Goal: Navigation & Orientation: Find specific page/section

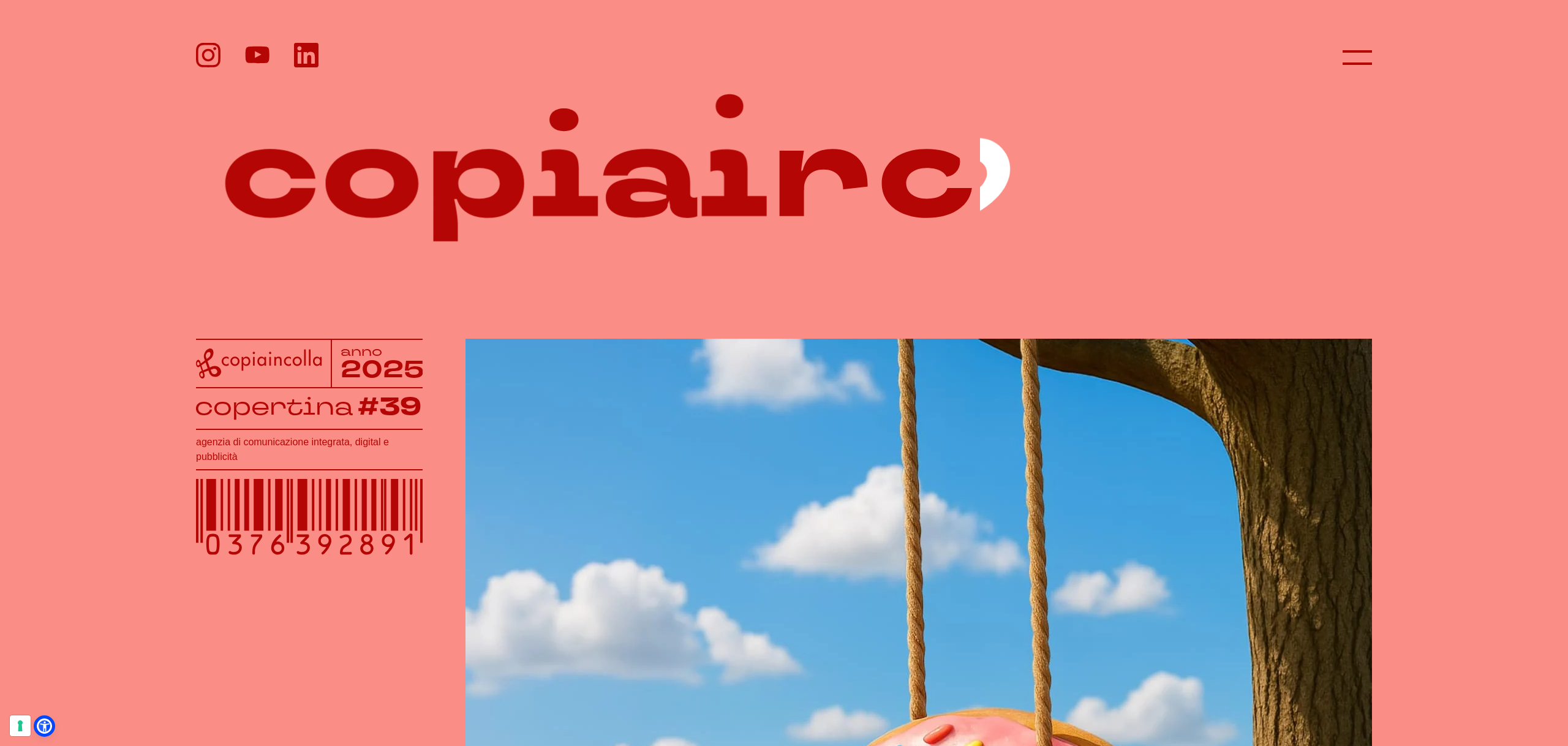
click at [1373, 64] on header at bounding box center [784, 43] width 1568 height 87
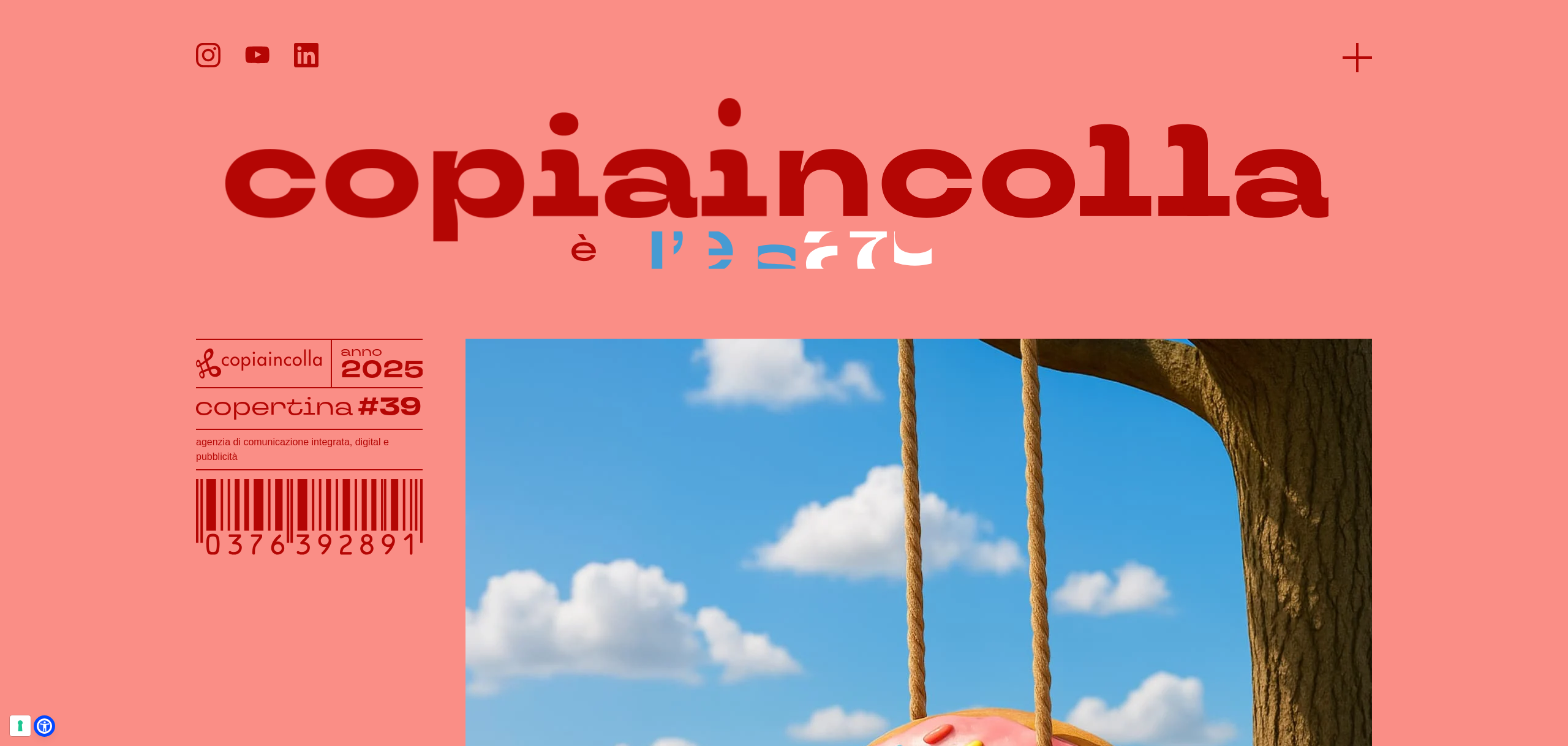
click at [1362, 61] on icon at bounding box center [1356, 57] width 29 height 29
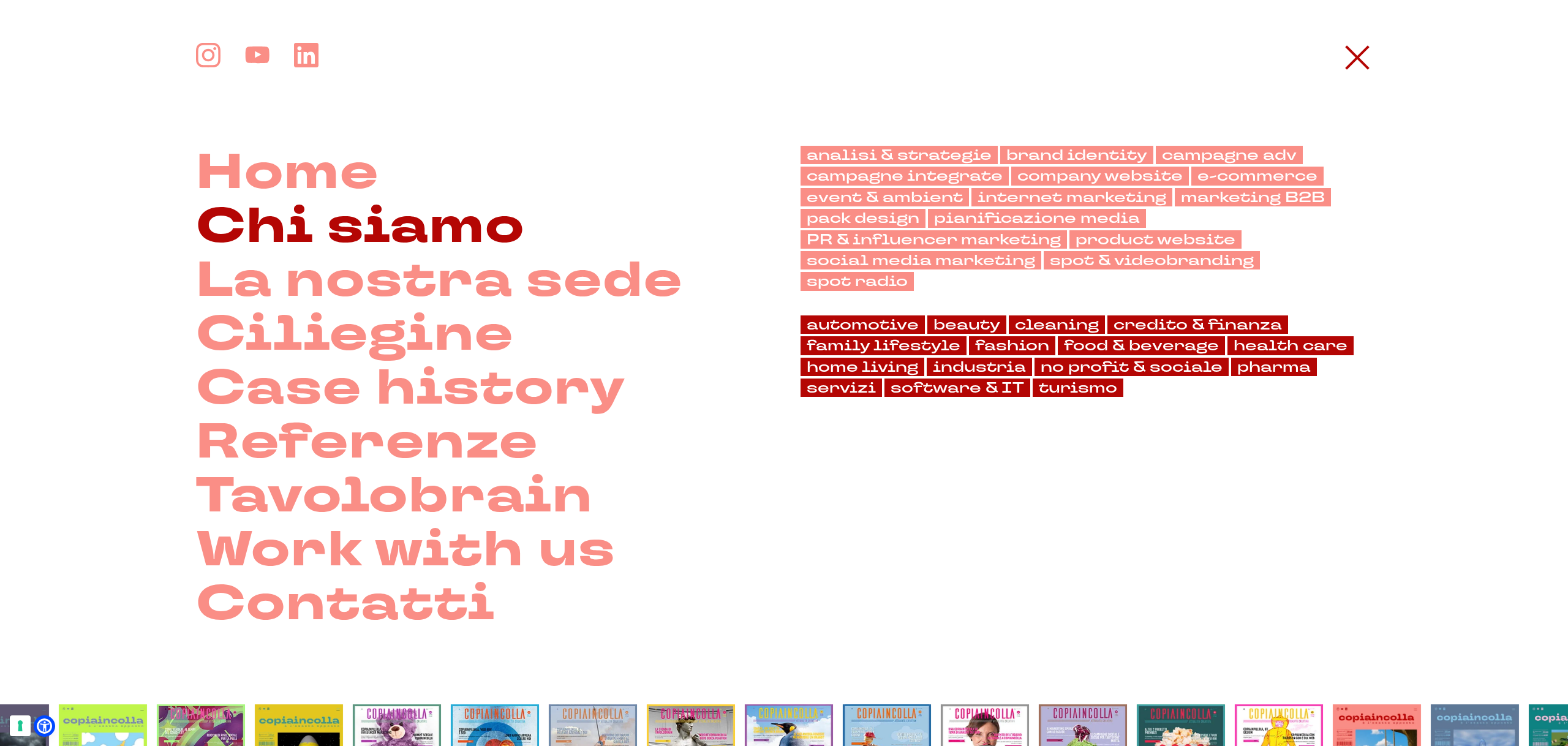
click at [339, 228] on link "Chi siamo" at bounding box center [360, 226] width 329 height 54
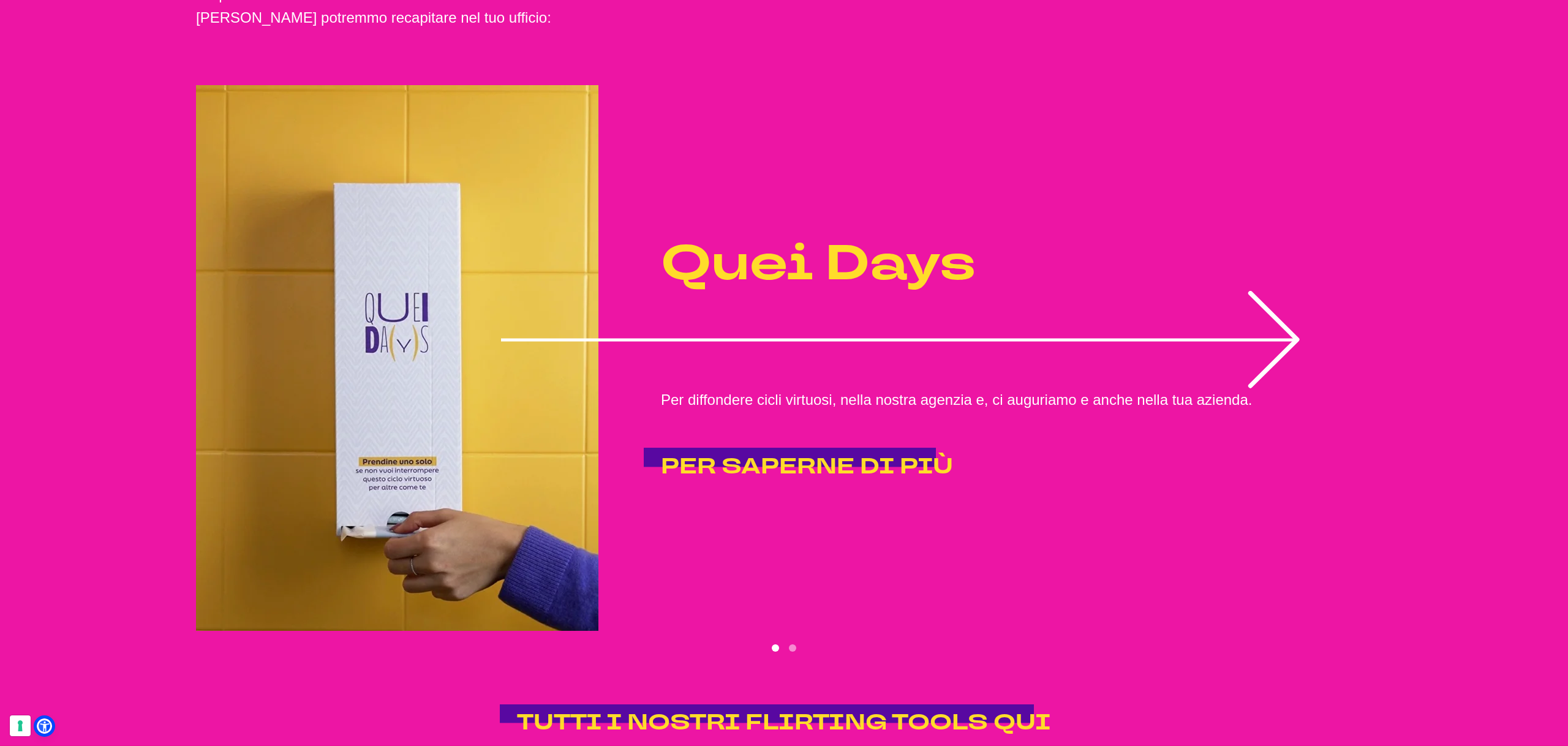
scroll to position [2852, 0]
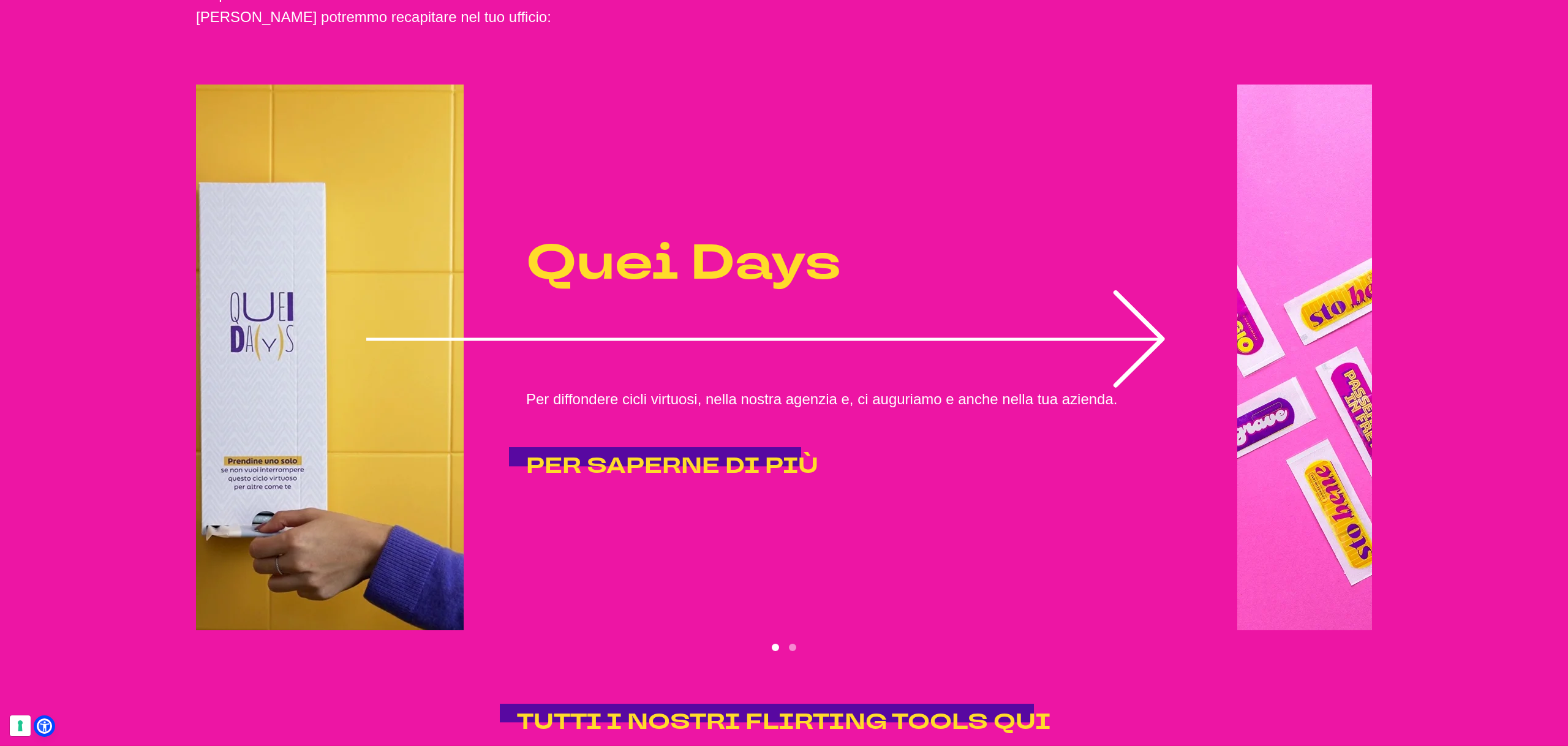
drag, startPoint x: 1108, startPoint y: 414, endPoint x: 721, endPoint y: 416, distance: 387.0
click at [797, 388] on icon "1 of 2" at bounding box center [766, 339] width 800 height 97
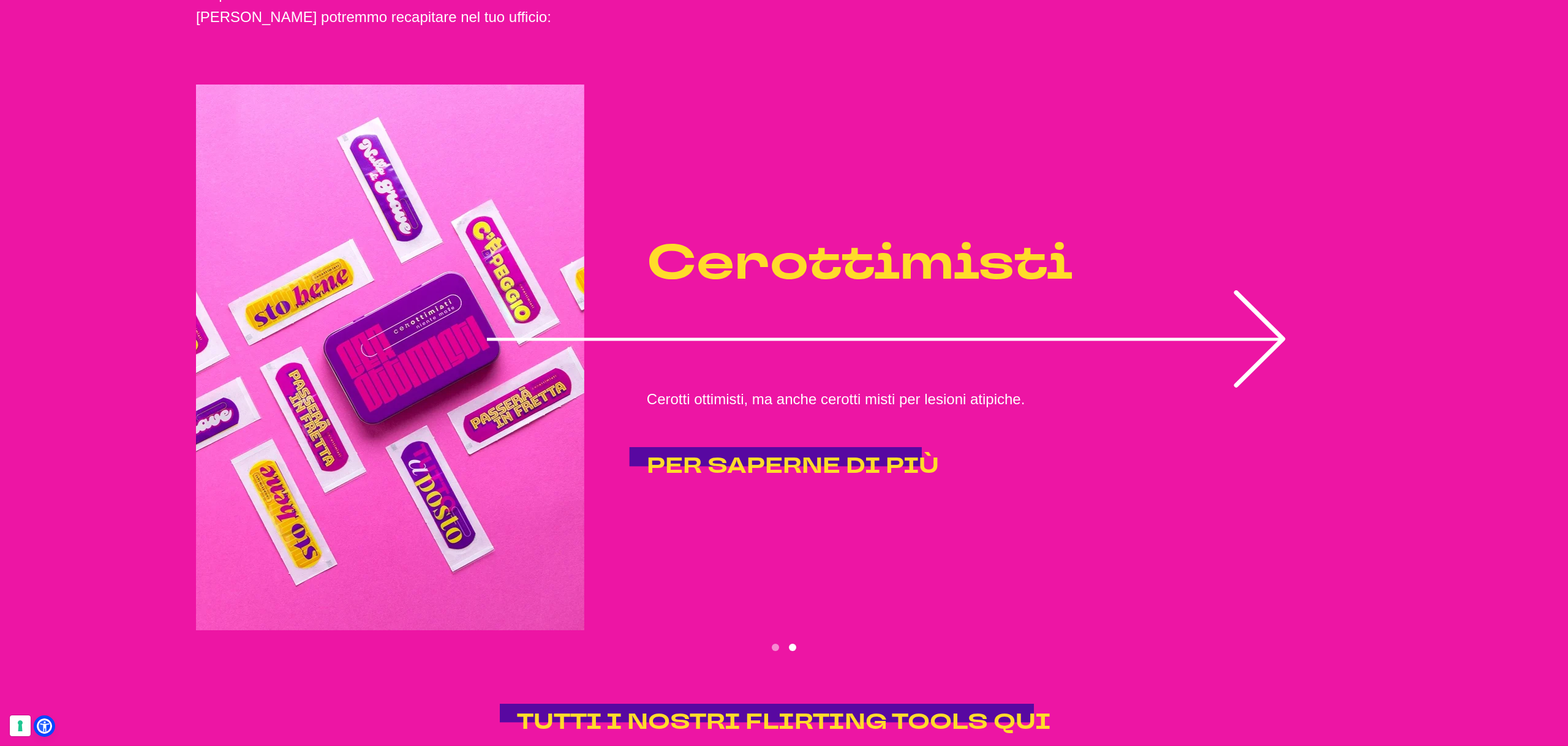
drag, startPoint x: 1003, startPoint y: 412, endPoint x: 744, endPoint y: 374, distance: 261.8
click at [864, 388] on icon "2 of 2" at bounding box center [887, 339] width 800 height 97
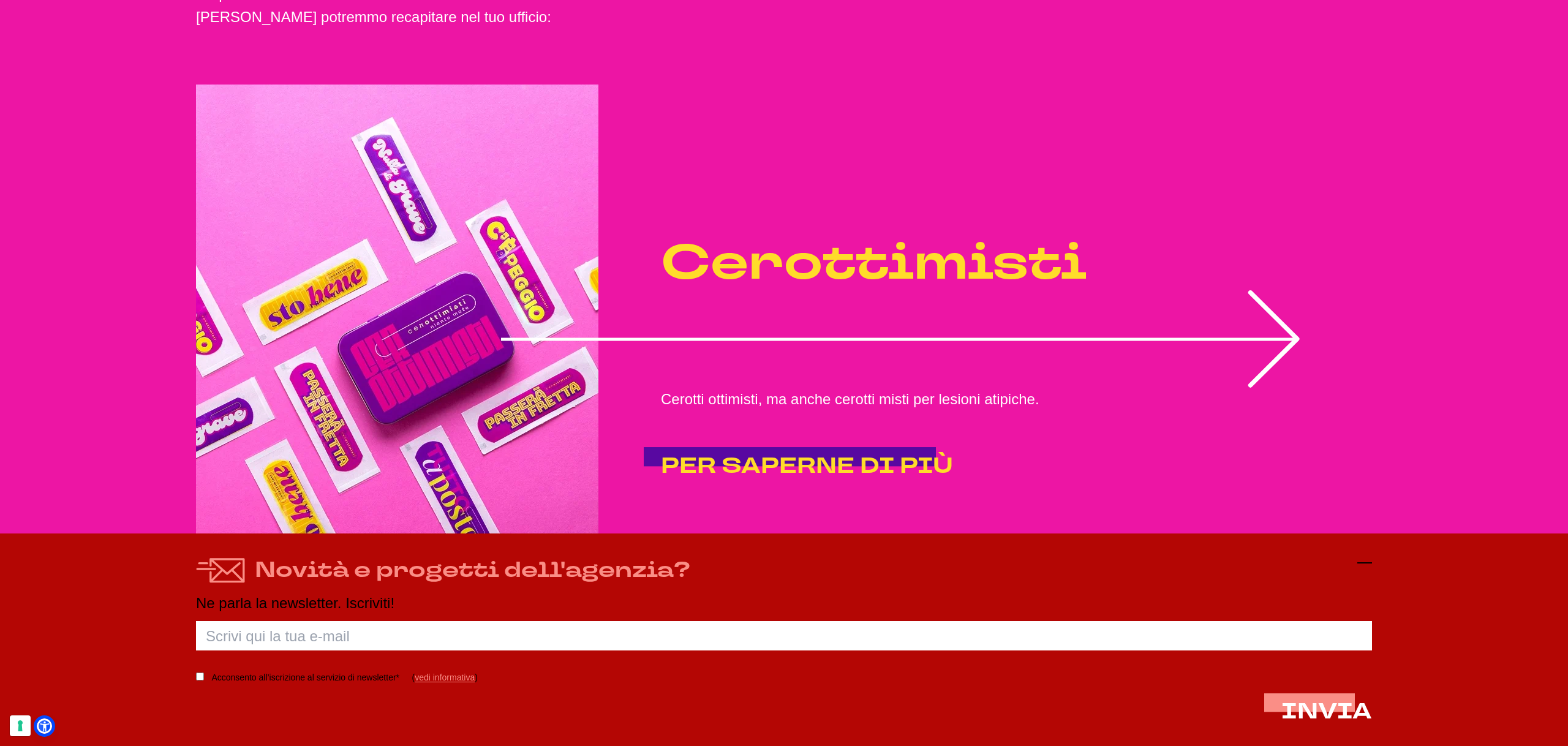
click at [1366, 561] on icon at bounding box center [1364, 563] width 15 height 15
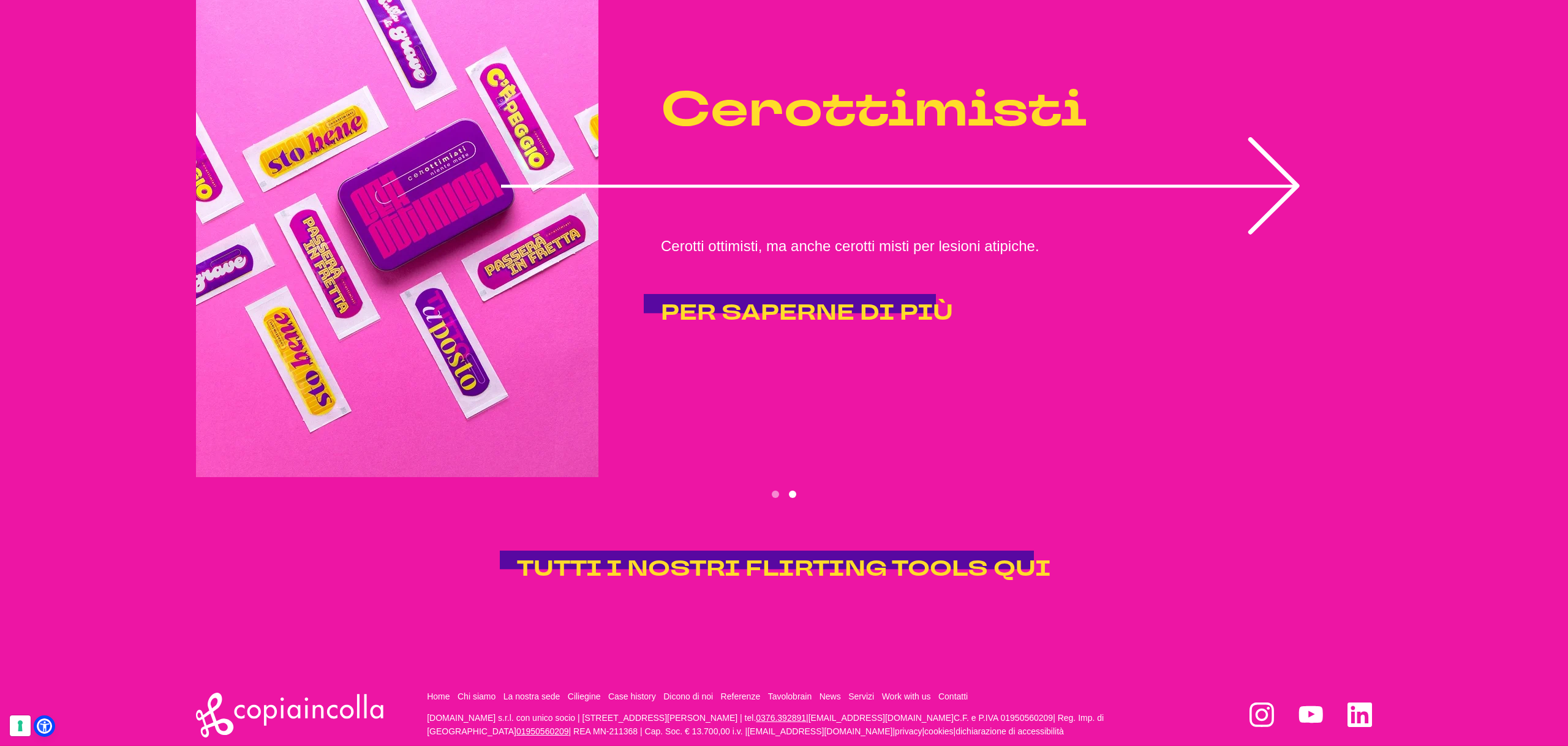
scroll to position [3006, 0]
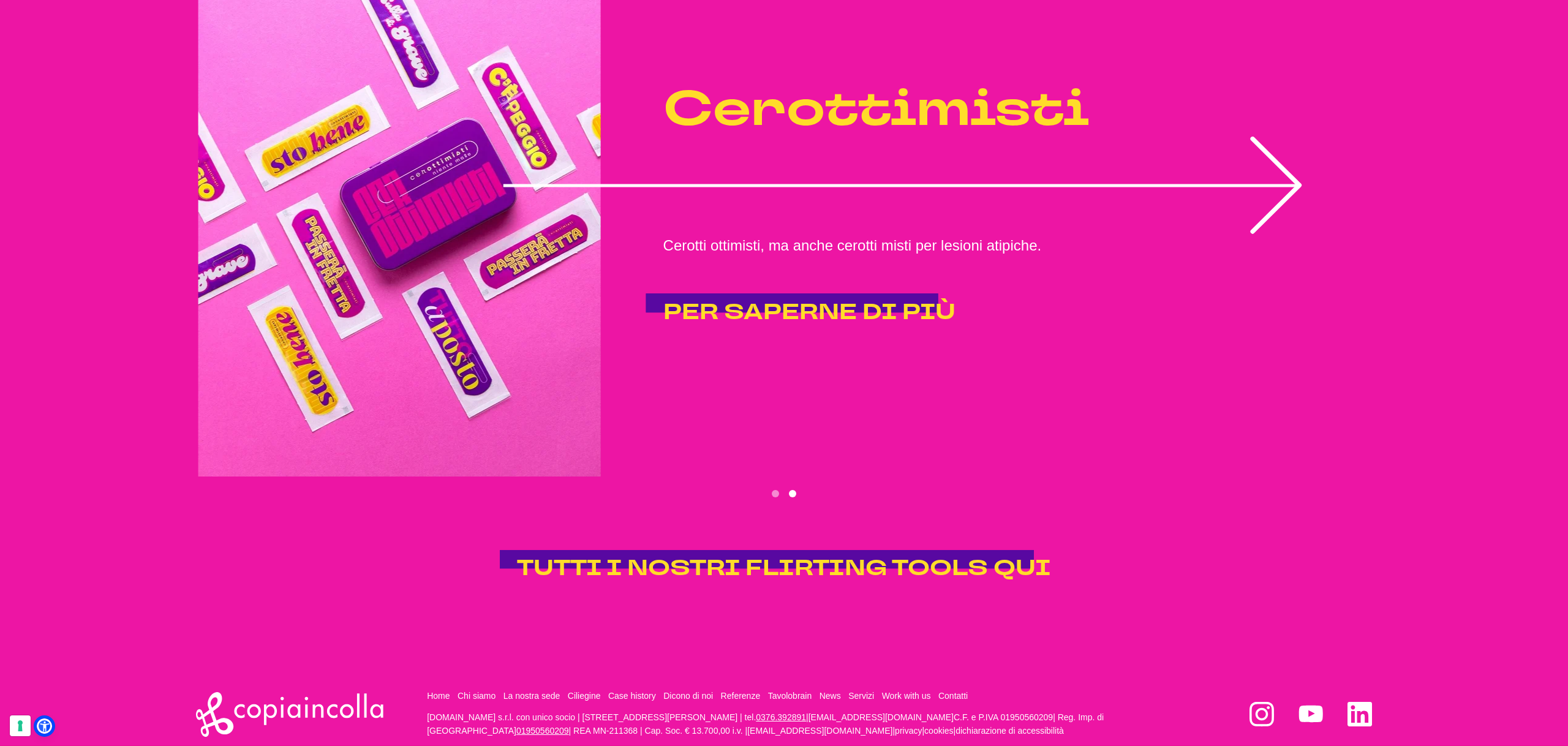
drag, startPoint x: 607, startPoint y: 305, endPoint x: 1105, endPoint y: 312, distance: 498.0
click at [1057, 233] on icon "2 of 2" at bounding box center [903, 185] width 800 height 97
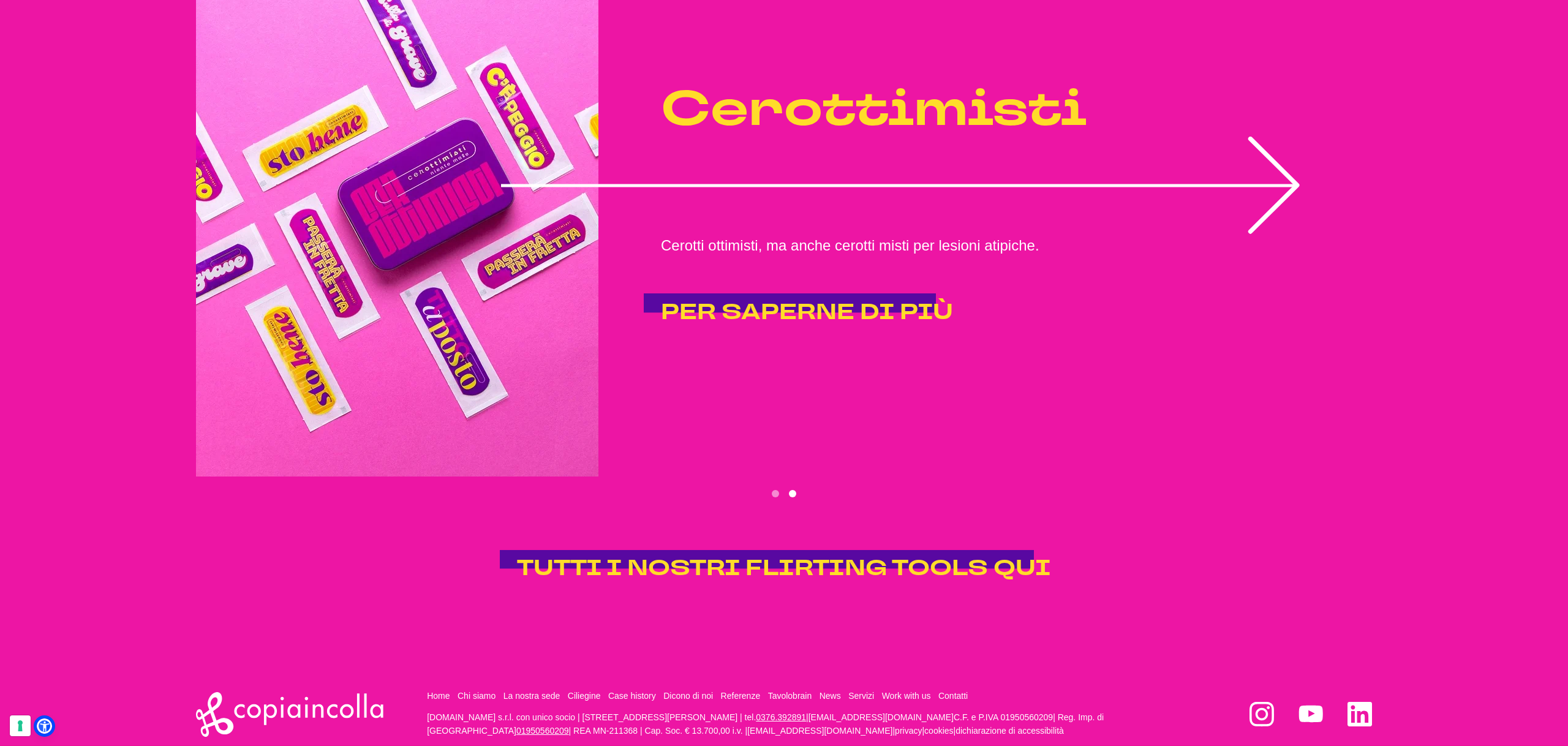
drag, startPoint x: 1001, startPoint y: 319, endPoint x: 540, endPoint y: 305, distance: 461.2
click at [661, 257] on p "Cerotti ottimisti, ma anche cerotti misti per lesioni atipiche." at bounding box center [994, 245] width 666 height 24
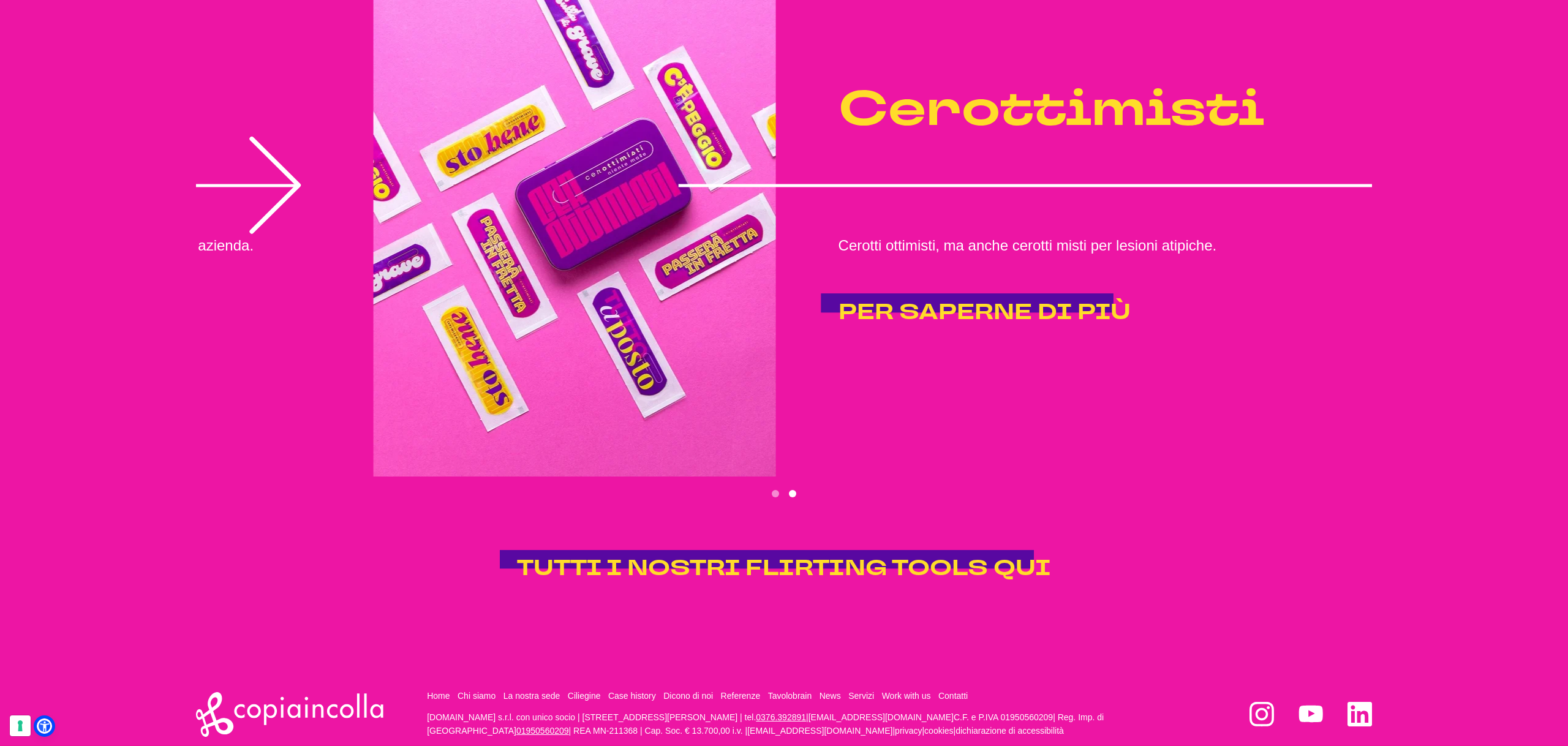
drag, startPoint x: 631, startPoint y: 283, endPoint x: 989, endPoint y: 278, distance: 358.0
click at [969, 233] on icon "2 of 2" at bounding box center [1077, 185] width 800 height 97
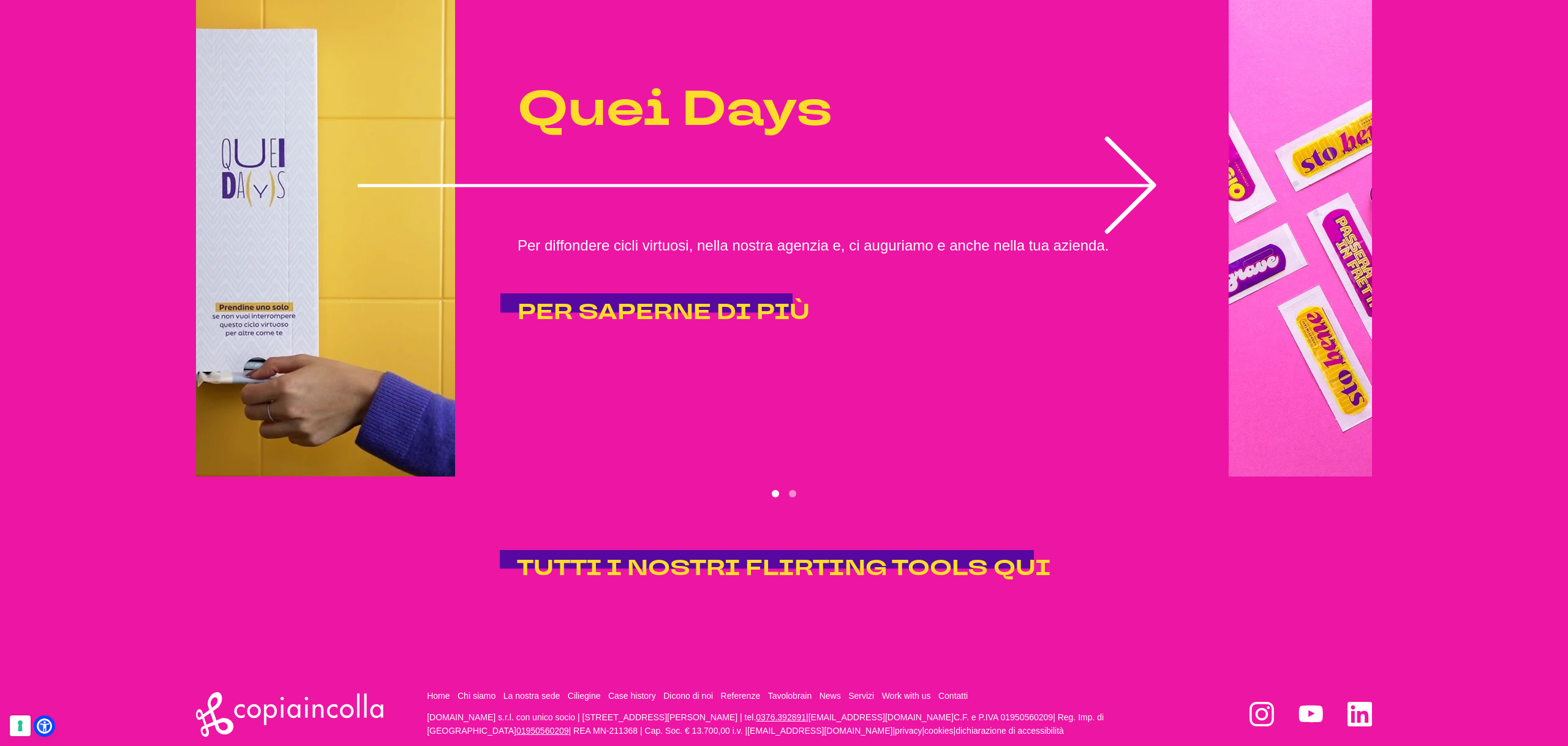
drag, startPoint x: 689, startPoint y: 254, endPoint x: 1121, endPoint y: 251, distance: 432.0
click at [1061, 233] on icon "1 of 2" at bounding box center [757, 185] width 800 height 97
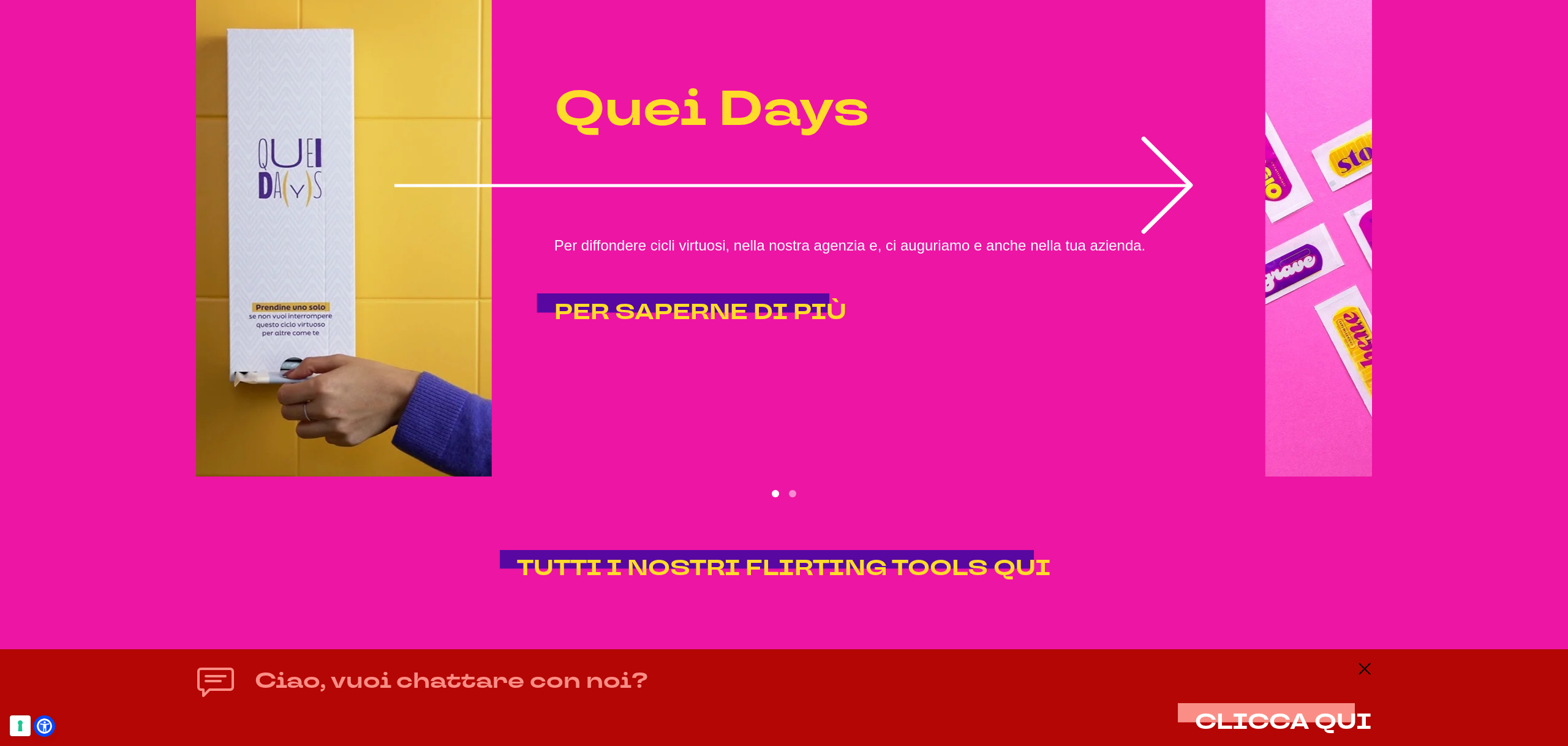
drag, startPoint x: 1310, startPoint y: 288, endPoint x: 546, endPoint y: 362, distance: 767.6
click at [561, 343] on div "Quei Days Per diffondere cicli virtuosi, nella nostra agenzia e, ci auguriamo e…" at bounding box center [888, 203] width 706 height 280
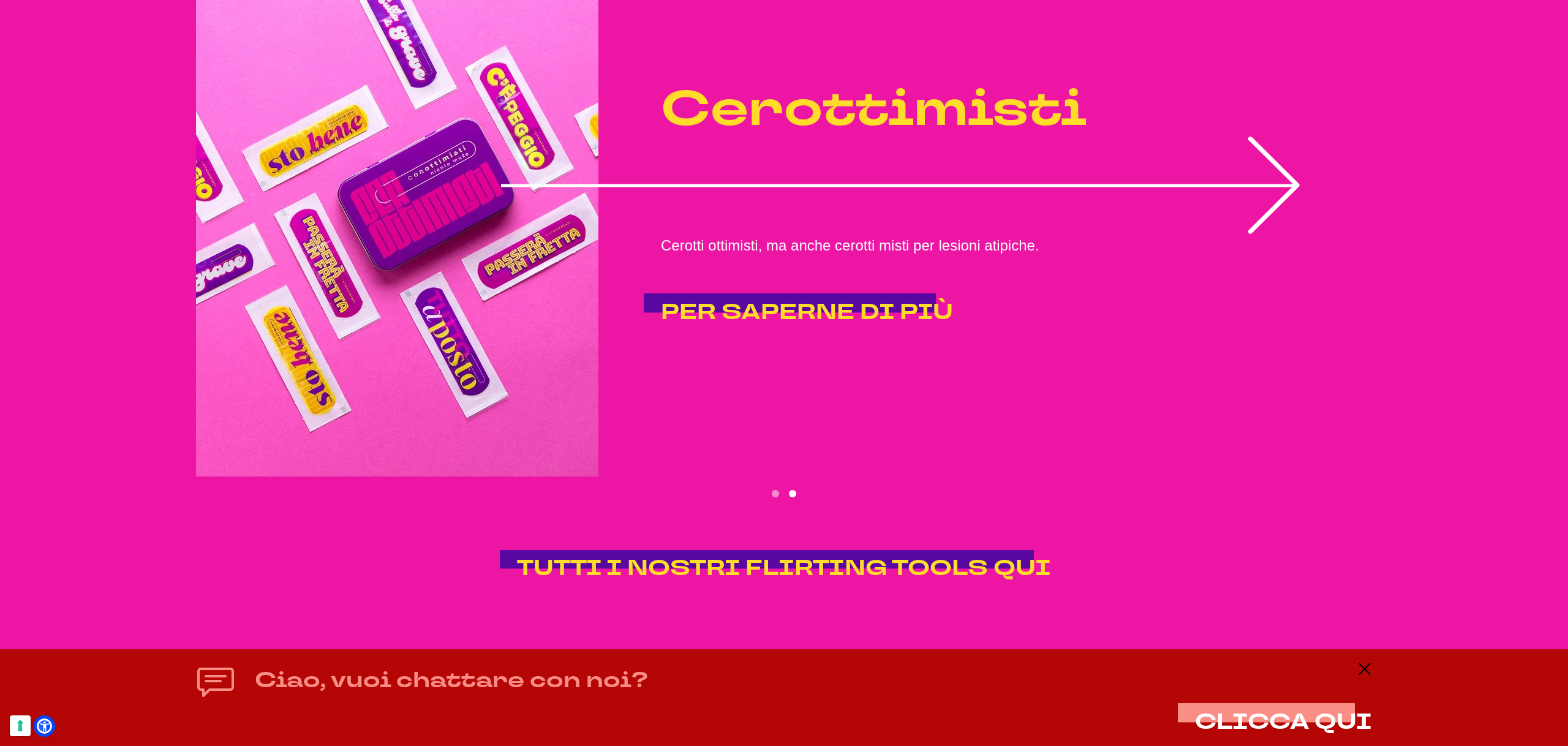
drag, startPoint x: 546, startPoint y: 362, endPoint x: 1103, endPoint y: 385, distance: 557.5
click at [599, 383] on img "2 of 2" at bounding box center [397, 204] width 402 height 546
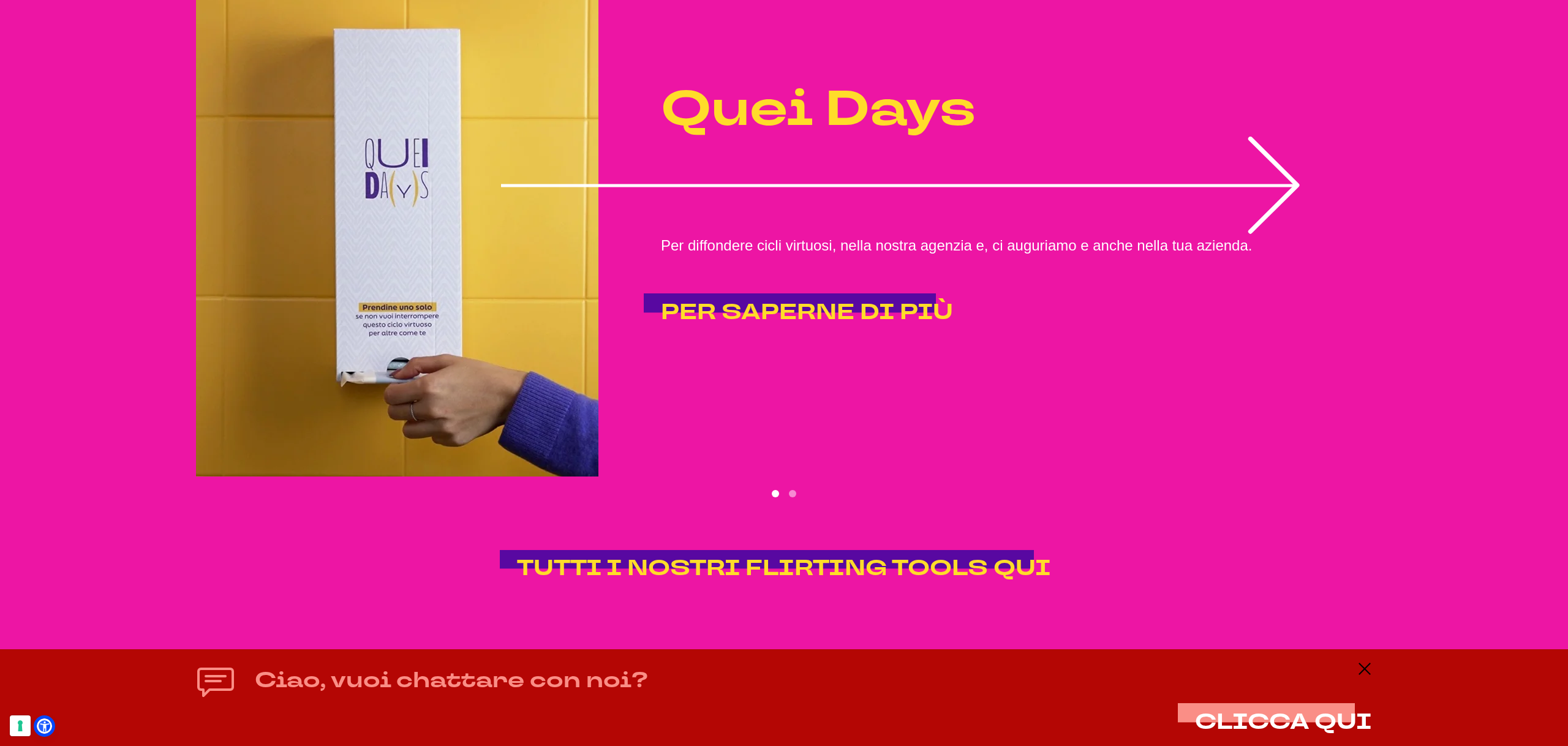
click at [1291, 233] on icon "1 of 2" at bounding box center [901, 185] width 800 height 97
click at [1293, 233] on icon "1 of 2" at bounding box center [901, 185] width 800 height 97
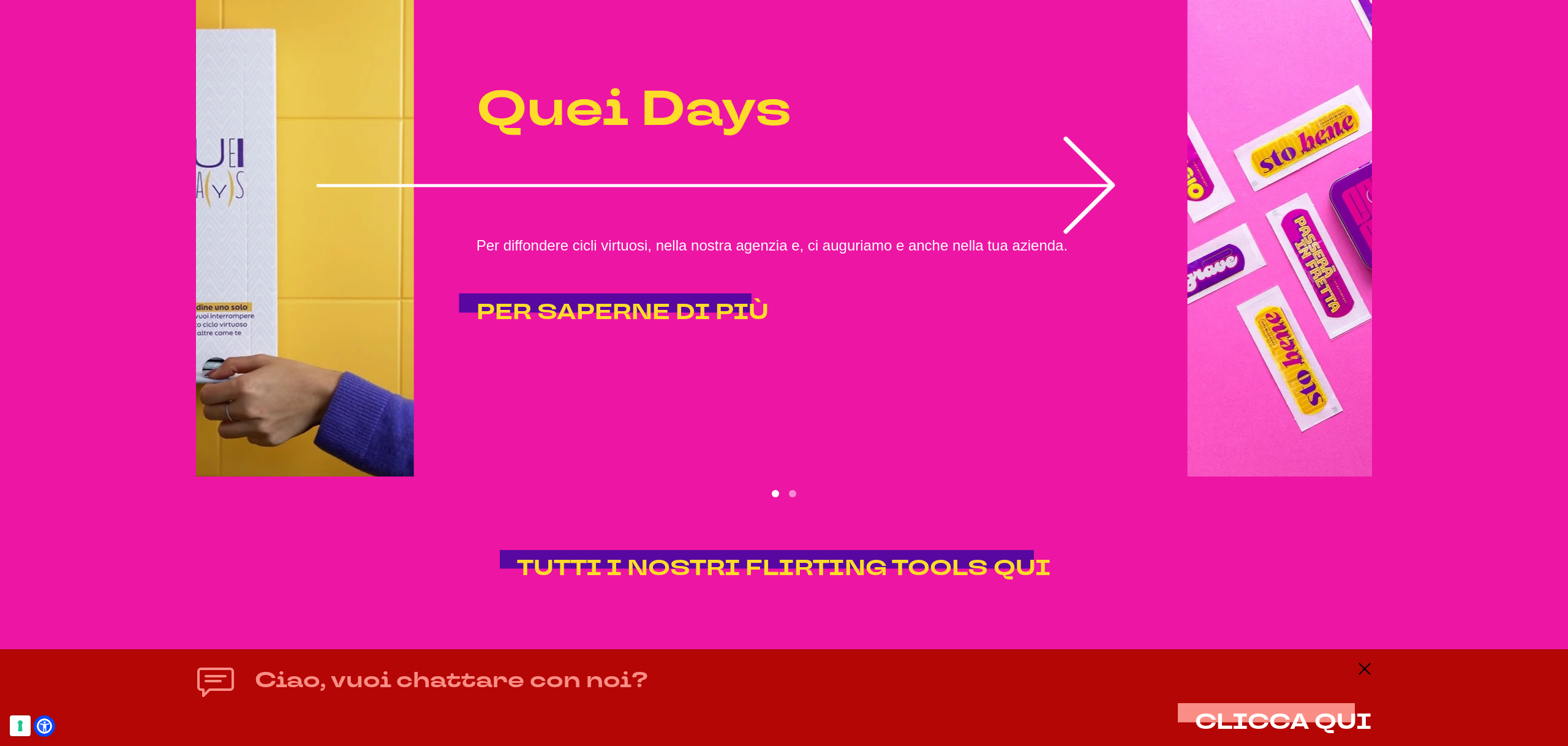
drag, startPoint x: 1284, startPoint y: 250, endPoint x: 1220, endPoint y: 266, distance: 66.0
click at [1117, 233] on icon "1 of 2" at bounding box center [716, 185] width 800 height 97
